Goal: Information Seeking & Learning: Check status

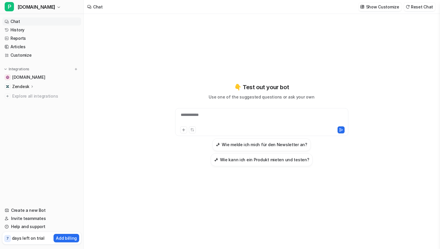
click at [31, 20] on link "Chat" at bounding box center [41, 21] width 79 height 8
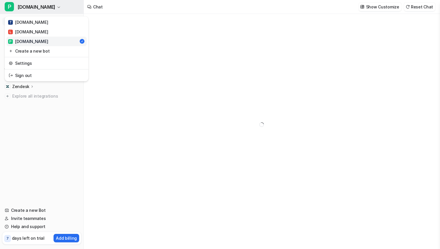
click at [42, 7] on span "[DOMAIN_NAME]" at bounding box center [36, 7] width 38 height 8
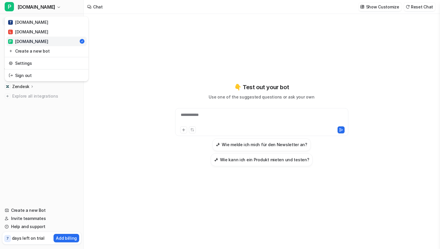
click at [33, 172] on div "P [DOMAIN_NAME] T [DOMAIN_NAME] L [DOMAIN_NAME] P [DOMAIN_NAME] Create a new bo…" at bounding box center [42, 124] width 84 height 249
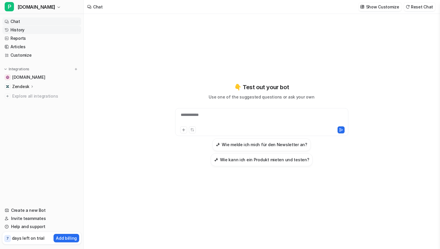
click at [17, 30] on link "History" at bounding box center [41, 30] width 79 height 8
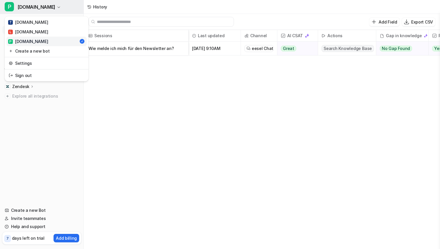
click at [34, 10] on span "[DOMAIN_NAME]" at bounding box center [36, 7] width 38 height 8
click at [32, 23] on div "T [DOMAIN_NAME]" at bounding box center [28, 22] width 40 height 6
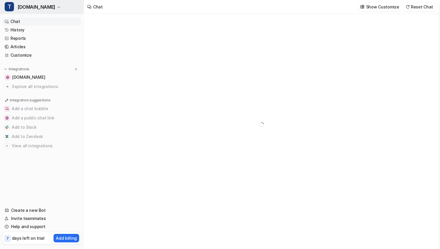
click at [22, 5] on span "[DOMAIN_NAME]" at bounding box center [36, 7] width 38 height 8
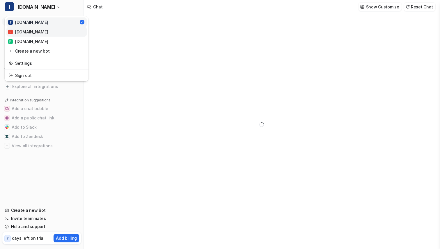
click at [22, 32] on div "L [DOMAIN_NAME]" at bounding box center [28, 32] width 40 height 6
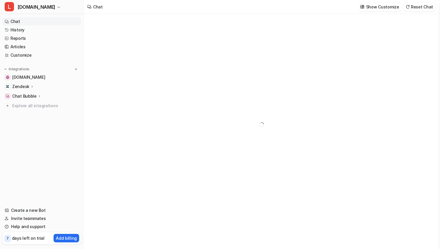
click at [22, 32] on link "History" at bounding box center [41, 30] width 79 height 8
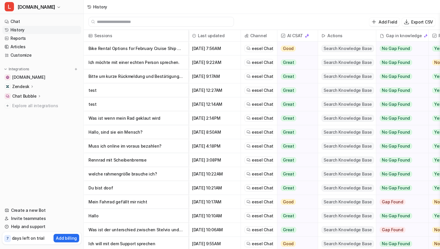
click at [137, 47] on p "Bike Rental Options for February Cruise Ship Tour" at bounding box center [135, 49] width 95 height 14
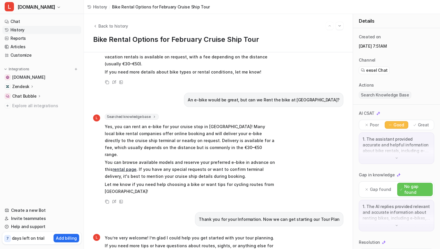
scroll to position [82, 0]
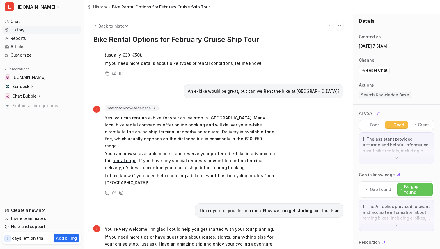
click at [19, 30] on link "History" at bounding box center [41, 30] width 79 height 8
